Goal: Information Seeking & Learning: Learn about a topic

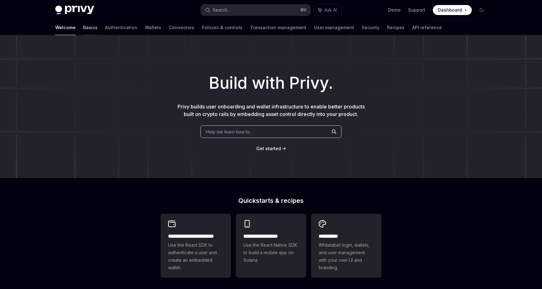
click at [83, 28] on link "Basics" at bounding box center [90, 27] width 14 height 15
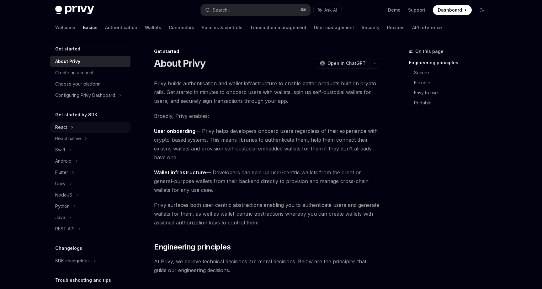
click at [60, 123] on div "React" at bounding box center [90, 127] width 80 height 11
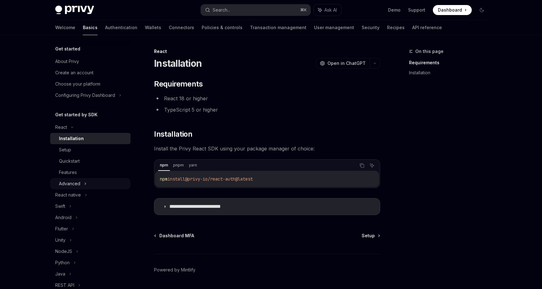
click at [79, 183] on div "Advanced" at bounding box center [69, 184] width 21 height 8
type textarea "*"
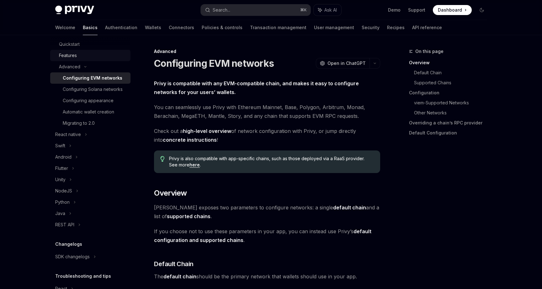
scroll to position [157, 0]
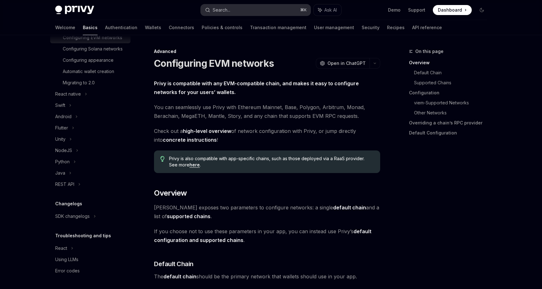
click at [239, 10] on button "Search... ⌘ K" at bounding box center [256, 9] width 110 height 11
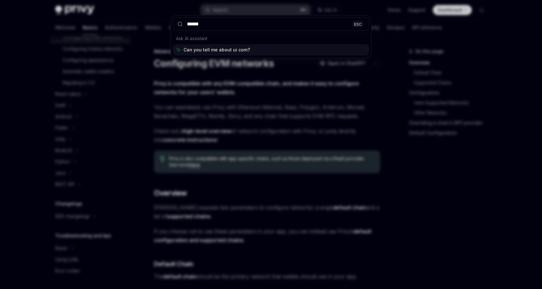
type input "*******"
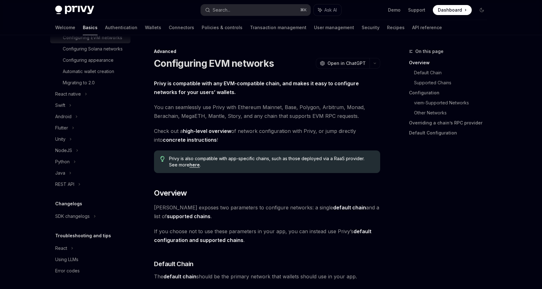
type textarea "*"
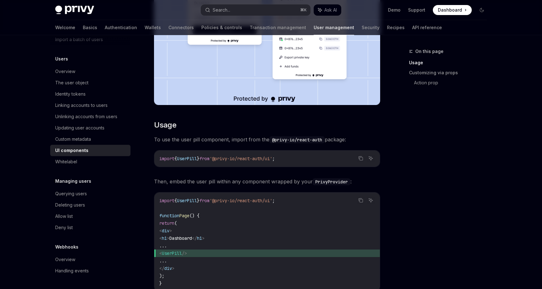
scroll to position [198, 0]
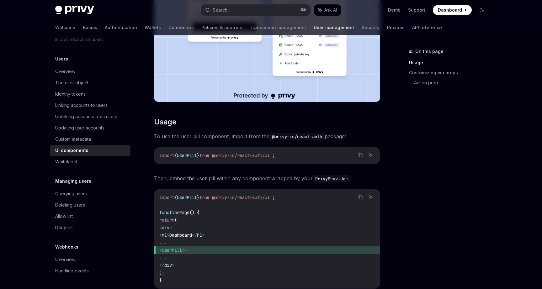
click at [252, 158] on span "'@privy-io/react-auth/ui'" at bounding box center [240, 156] width 63 height 6
copy code "import { UserPill } from '@privy-io/react-auth/ui' ;"
click at [218, 155] on span "'@privy-io/react-auth/ui'" at bounding box center [240, 156] width 63 height 6
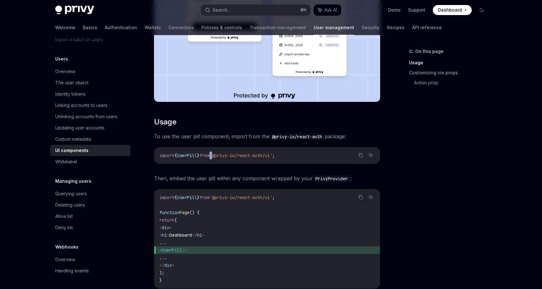
click at [218, 155] on span "'@privy-io/react-auth/ui'" at bounding box center [240, 156] width 63 height 6
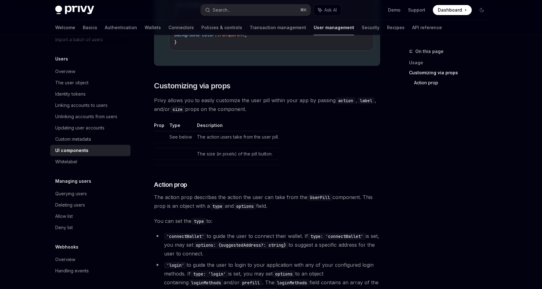
scroll to position [835, 0]
